Goal: Information Seeking & Learning: Learn about a topic

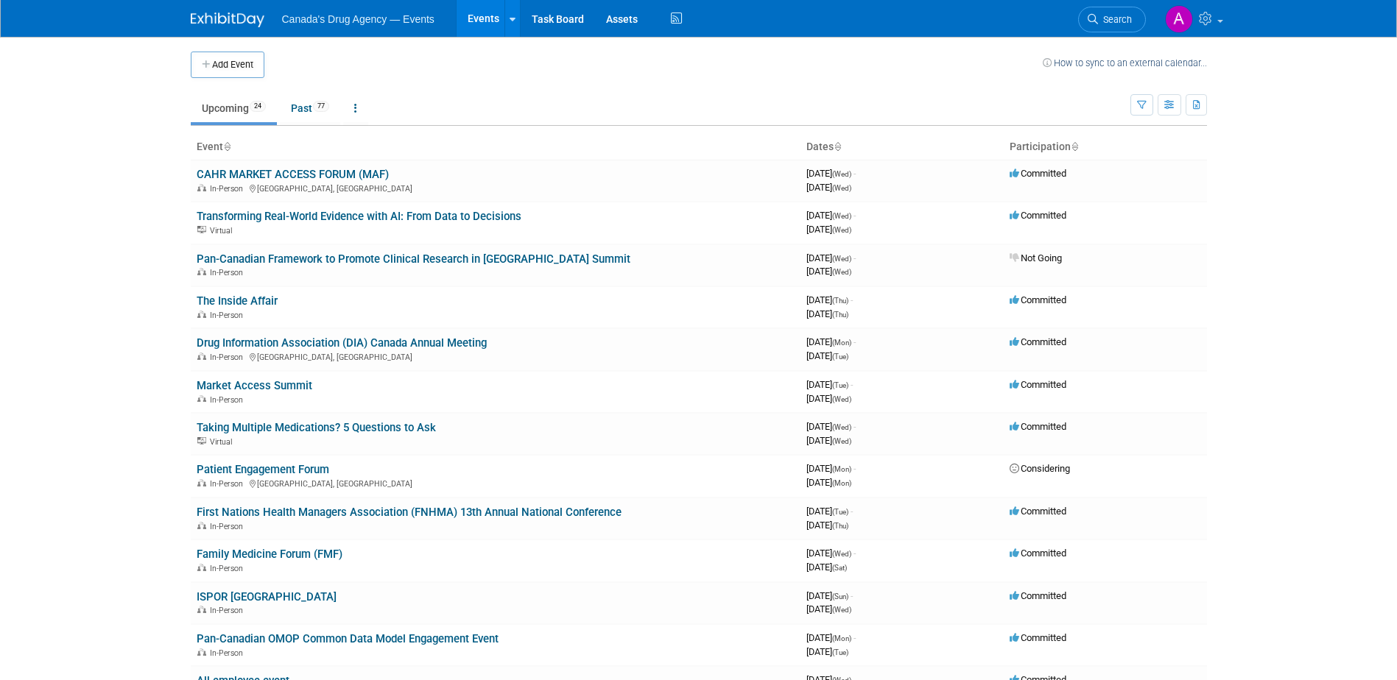
click at [474, 219] on link "Transforming Real-World Evidence with AI: From Data to Decisions" at bounding box center [359, 216] width 325 height 13
click at [537, 257] on link "Pan-Canadian Framework to Promote Clinical Research in [GEOGRAPHIC_DATA] Summit" at bounding box center [414, 259] width 434 height 13
drag, startPoint x: 315, startPoint y: 345, endPoint x: 333, endPoint y: 345, distance: 17.7
click at [315, 345] on link "Drug Information Association (DIA) Canada Annual Meeting" at bounding box center [342, 342] width 290 height 13
drag, startPoint x: 361, startPoint y: 216, endPoint x: 381, endPoint y: 227, distance: 21.7
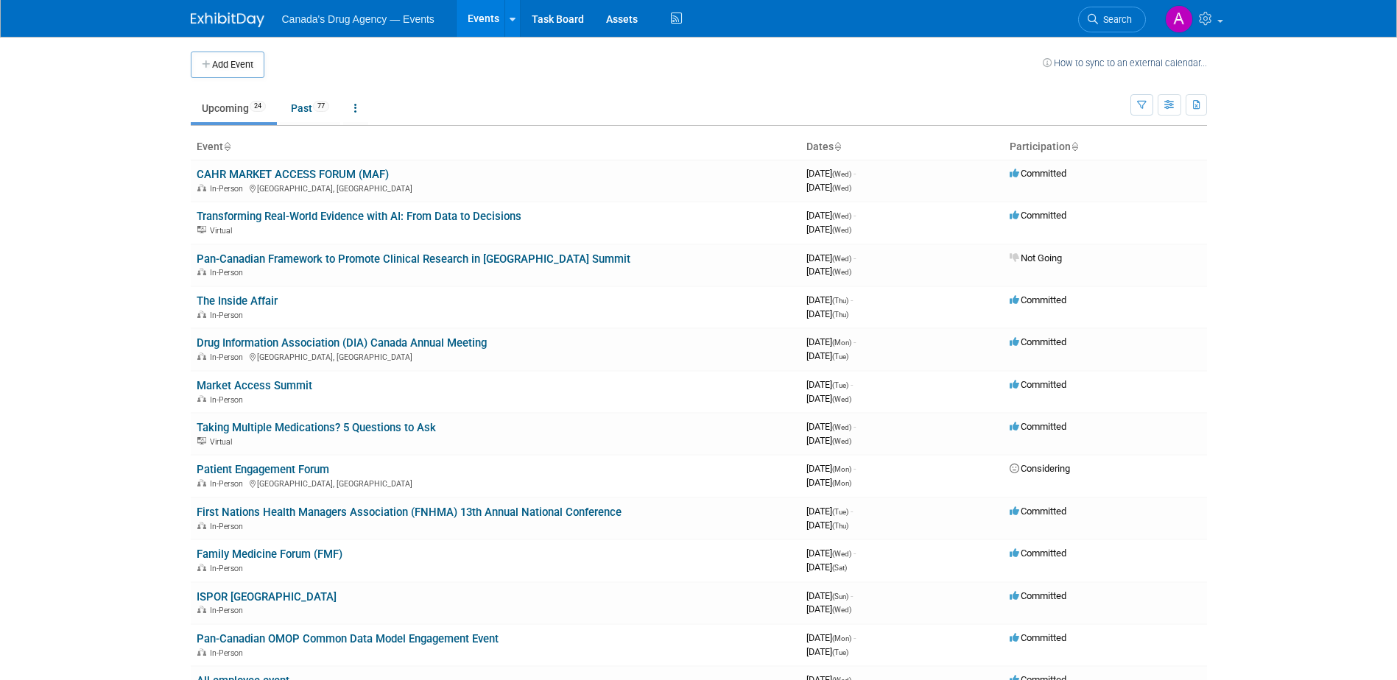
click at [361, 216] on link "Transforming Real-World Evidence with AI: From Data to Decisions" at bounding box center [359, 216] width 325 height 13
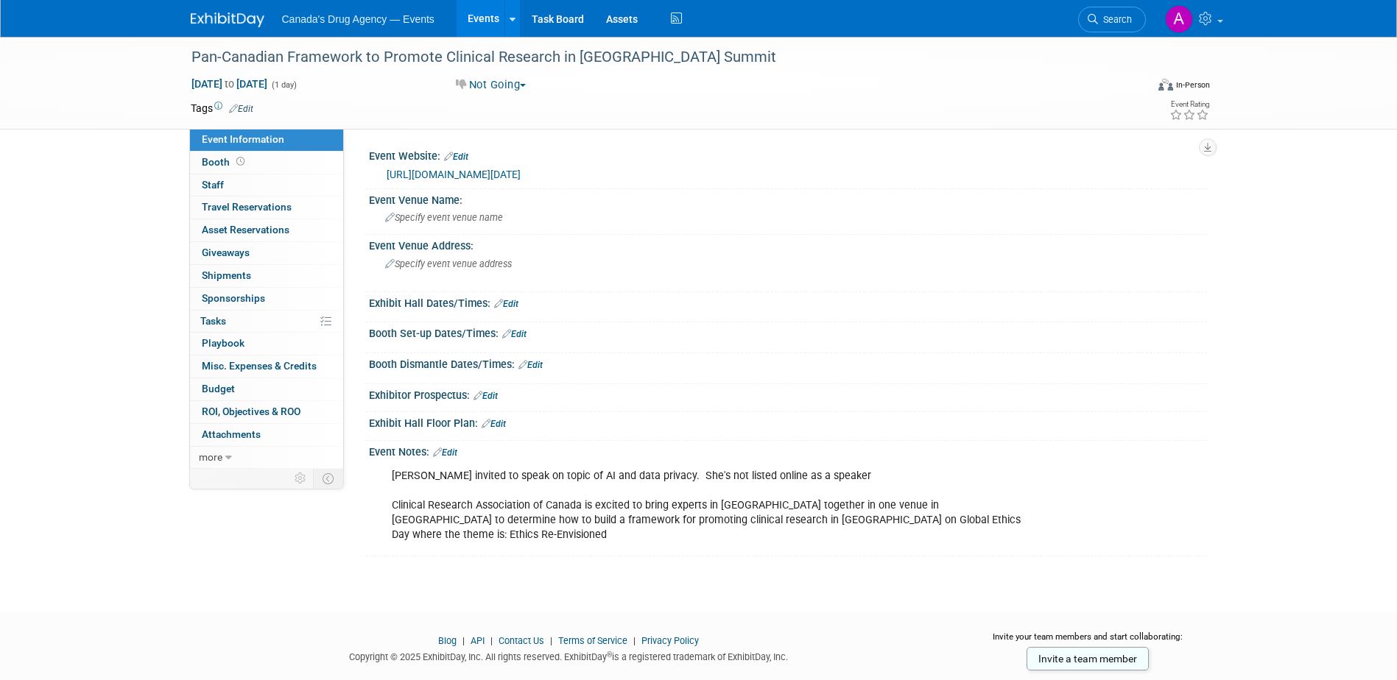
click at [520, 169] on link "https://craconline.ca/events/pan-canadian-framework-to-promote-clinical-researc…" at bounding box center [454, 175] width 134 height 12
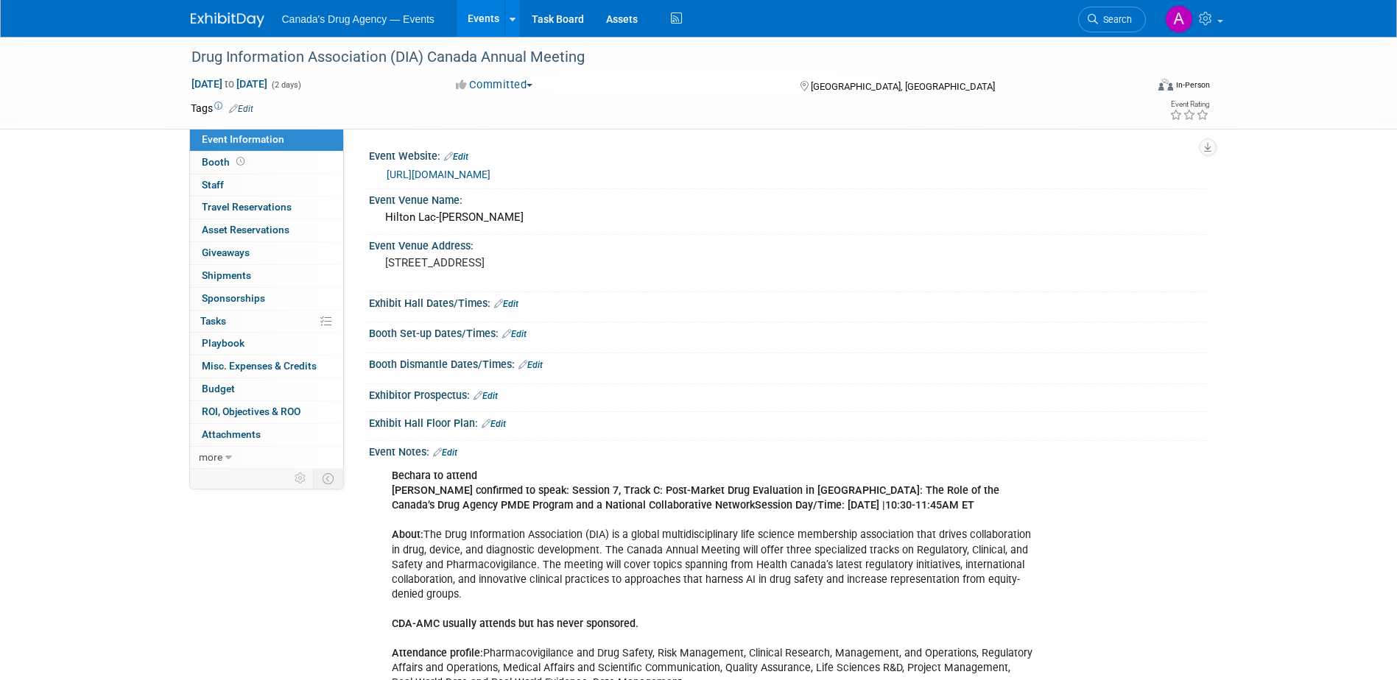
scroll to position [74, 0]
